Goal: Transaction & Acquisition: Purchase product/service

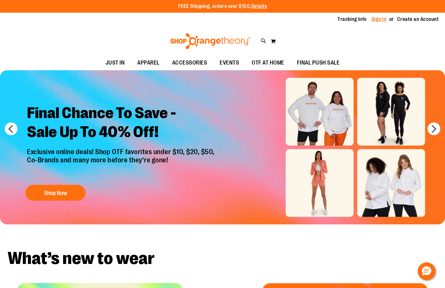
click at [379, 17] on link "Sign In" at bounding box center [378, 19] width 15 height 7
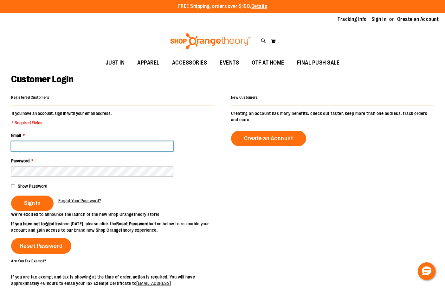
drag, startPoint x: 120, startPoint y: 147, endPoint x: 123, endPoint y: 143, distance: 5.6
click at [121, 146] on input "Email *" at bounding box center [92, 146] width 162 height 10
type input "**********"
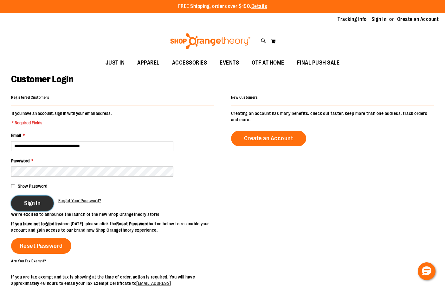
click at [22, 208] on button "Sign In" at bounding box center [32, 204] width 42 height 16
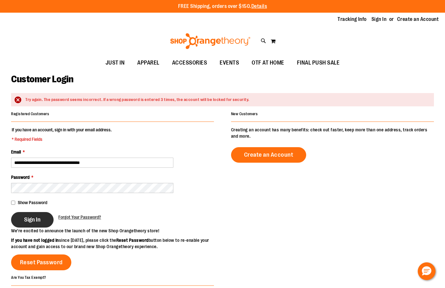
click at [17, 220] on button "Sign In" at bounding box center [32, 220] width 42 height 16
click at [24, 226] on button "Sign In" at bounding box center [32, 220] width 42 height 16
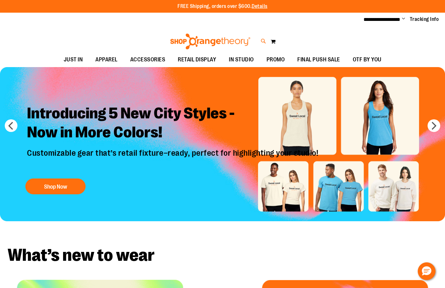
click at [264, 39] on icon at bounding box center [263, 41] width 5 height 7
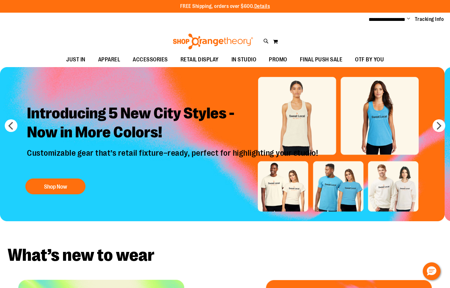
click at [61, 35] on input "********" at bounding box center [225, 35] width 356 height 21
click at [62, 34] on input "********" at bounding box center [225, 35] width 356 height 21
type input "*********"
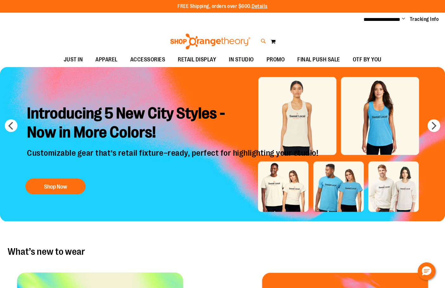
click at [263, 38] on icon at bounding box center [263, 41] width 5 height 7
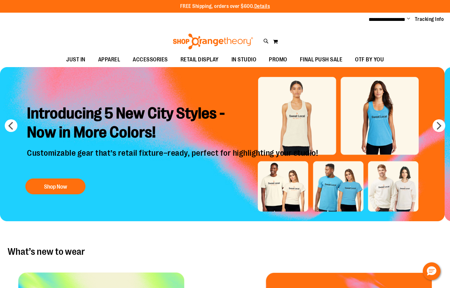
type input "*********"
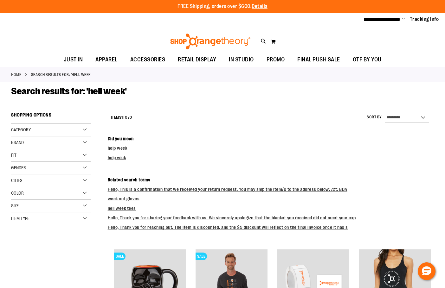
click at [82, 218] on div "Item Type" at bounding box center [51, 219] width 80 height 13
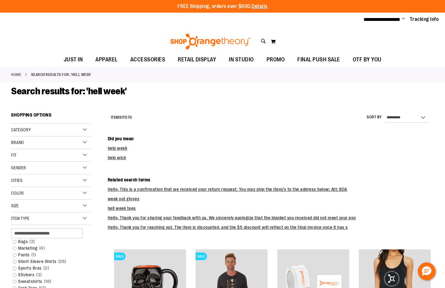
click at [82, 218] on div "Item Type" at bounding box center [51, 219] width 80 height 13
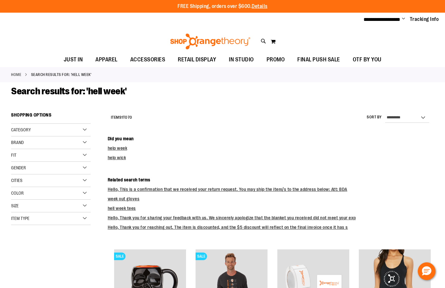
click at [82, 218] on div "Item Type" at bounding box center [51, 219] width 80 height 13
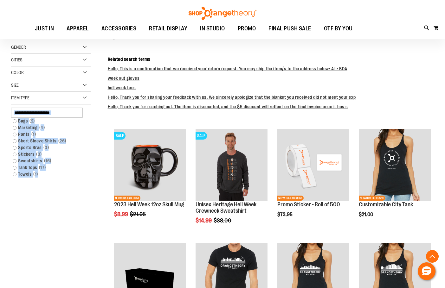
scroll to position [126, 0]
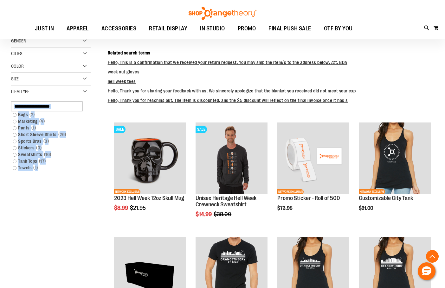
click at [82, 90] on div "Item Type" at bounding box center [51, 92] width 80 height 13
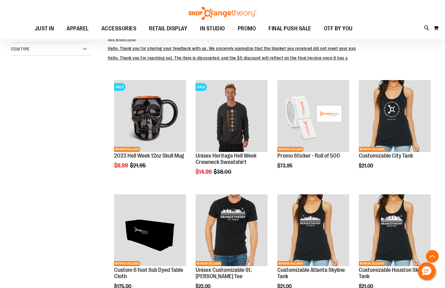
scroll to position [190, 0]
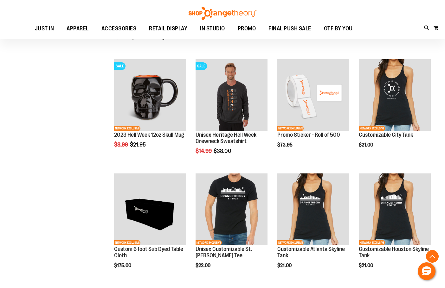
drag, startPoint x: 103, startPoint y: 115, endPoint x: 89, endPoint y: 119, distance: 14.1
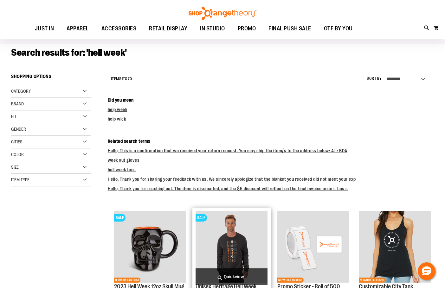
scroll to position [0, 0]
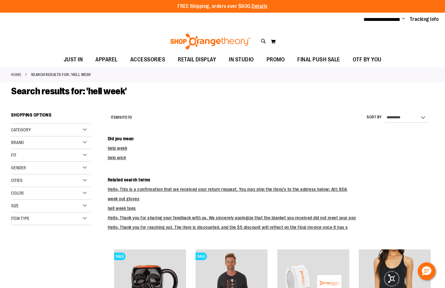
click at [50, 178] on div "Cities" at bounding box center [51, 181] width 80 height 13
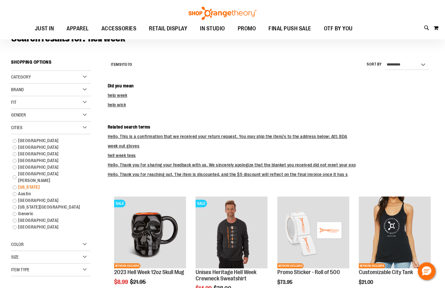
scroll to position [63, 0]
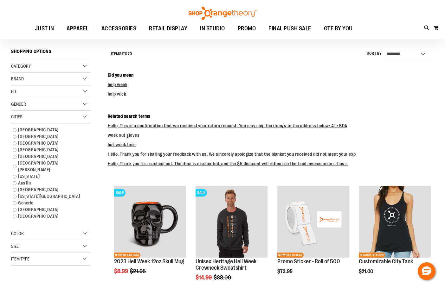
click at [78, 117] on div "Cities" at bounding box center [51, 117] width 80 height 13
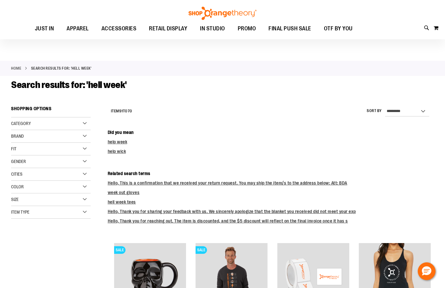
scroll to position [0, 0]
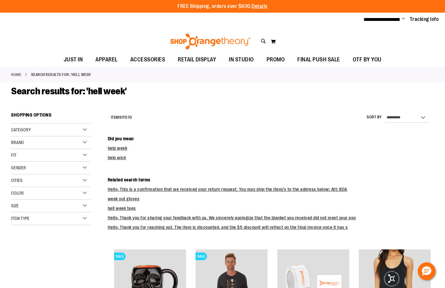
click at [90, 132] on div "Category" at bounding box center [51, 130] width 80 height 13
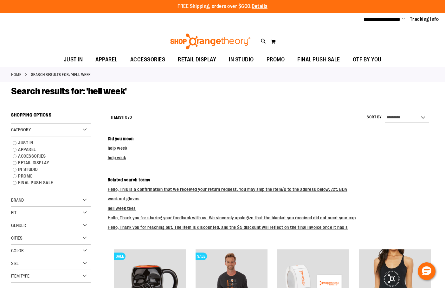
click at [86, 131] on div "Category" at bounding box center [51, 130] width 80 height 13
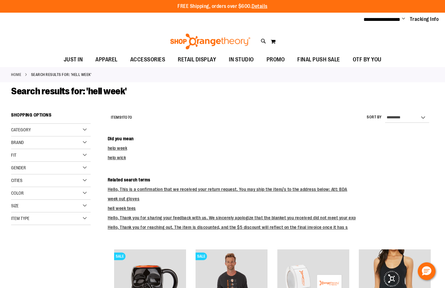
click at [84, 143] on div "Brand" at bounding box center [51, 143] width 80 height 13
click at [85, 141] on div "Brand" at bounding box center [51, 143] width 80 height 13
click at [78, 150] on div "Fit" at bounding box center [51, 155] width 80 height 13
drag, startPoint x: 76, startPoint y: 164, endPoint x: 76, endPoint y: 169, distance: 4.8
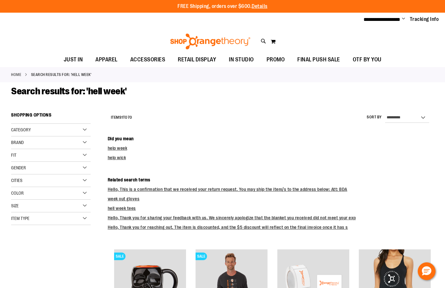
click at [76, 165] on div "Gender" at bounding box center [51, 168] width 80 height 13
click at [78, 171] on div "Gender" at bounding box center [51, 168] width 80 height 13
click at [83, 178] on div "Cities" at bounding box center [51, 181] width 80 height 13
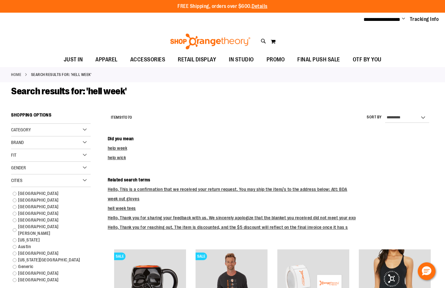
click at [83, 178] on div "Cities" at bounding box center [51, 181] width 80 height 13
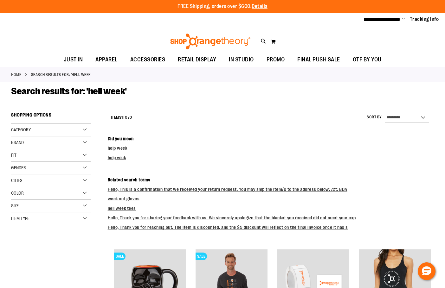
click at [87, 197] on div "Color" at bounding box center [51, 193] width 80 height 13
click at [87, 196] on div "Color" at bounding box center [51, 193] width 80 height 13
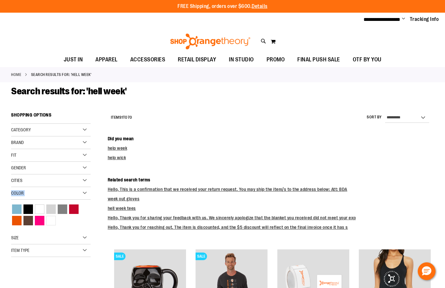
click at [87, 196] on div "Color" at bounding box center [51, 193] width 80 height 13
